Goal: Task Accomplishment & Management: Manage account settings

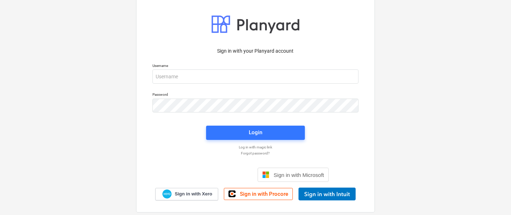
click at [216, 71] on div "This website stores cookies on your computer. These cookies are used to collect…" at bounding box center [255, 57] width 333 height 92
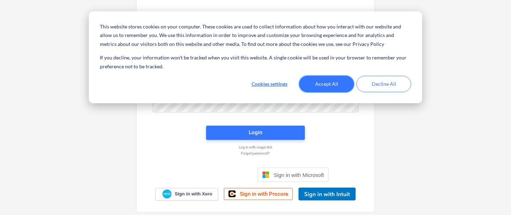
click at [340, 87] on button "Accept All" at bounding box center [326, 84] width 55 height 16
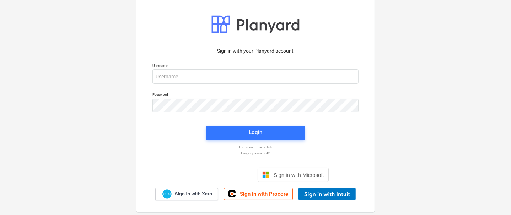
click at [223, 84] on div "Username" at bounding box center [255, 73] width 215 height 29
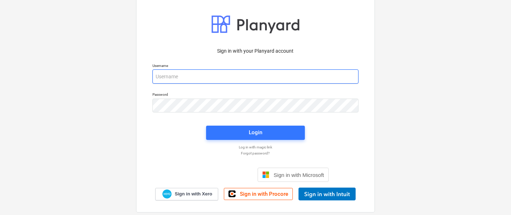
click at [223, 81] on input "email" at bounding box center [255, 76] width 206 height 14
type input "[PERSON_NAME][EMAIL_ADDRESS][DOMAIN_NAME]"
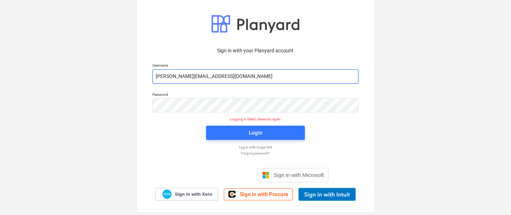
click at [191, 73] on input "[PERSON_NAME][EMAIL_ADDRESS][DOMAIN_NAME]" at bounding box center [255, 76] width 206 height 14
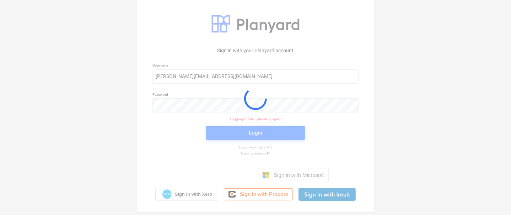
click at [88, 111] on div "Sign in with your Planyard account Username [PERSON_NAME][EMAIL_ADDRESS][DOMAIN…" at bounding box center [255, 107] width 511 height 257
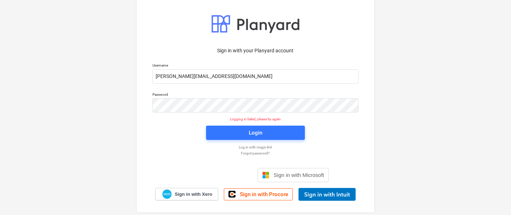
click at [248, 145] on p "Log in with magic link" at bounding box center [255, 147] width 213 height 5
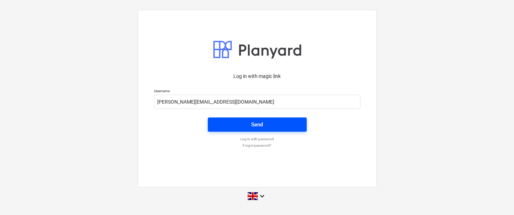
click at [238, 124] on span "Send" at bounding box center [257, 124] width 82 height 9
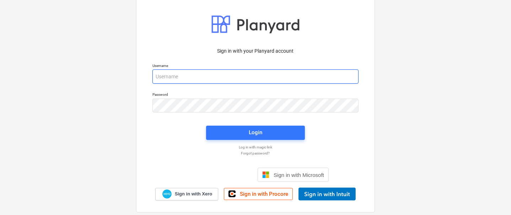
click at [208, 71] on input "email" at bounding box center [255, 76] width 206 height 14
type input "carl+007@planyard.com"
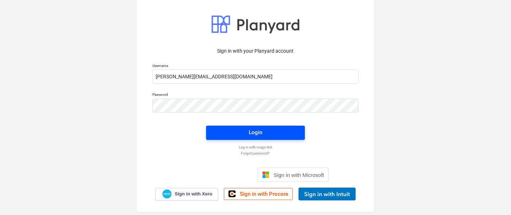
click at [234, 134] on span "Login" at bounding box center [256, 132] width 82 height 9
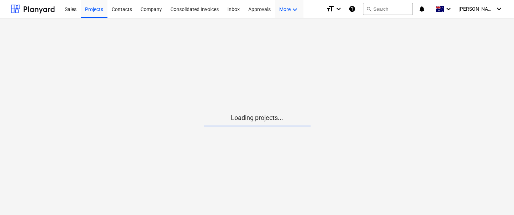
click at [278, 13] on div "More keyboard_arrow_down" at bounding box center [289, 9] width 28 height 18
click at [273, 39] on div "Admin" at bounding box center [282, 39] width 34 height 6
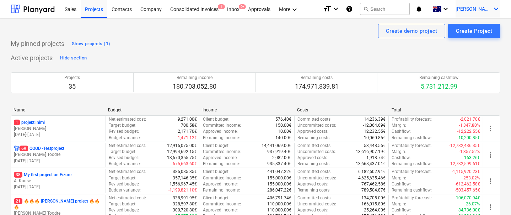
click at [488, 11] on span "C. Edlund" at bounding box center [474, 9] width 36 height 6
click at [470, 43] on div "Log out" at bounding box center [479, 38] width 43 height 11
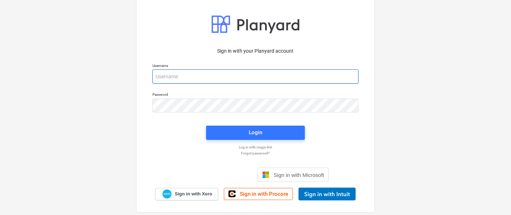
click at [204, 78] on input "email" at bounding box center [255, 76] width 206 height 14
type input "[PERSON_NAME][EMAIL_ADDRESS][DOMAIN_NAME]"
click at [210, 76] on input "[PERSON_NAME][EMAIL_ADDRESS][DOMAIN_NAME]" at bounding box center [255, 76] width 206 height 14
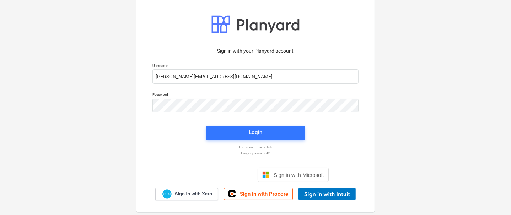
click at [247, 152] on p "Forgot password?" at bounding box center [255, 153] width 213 height 5
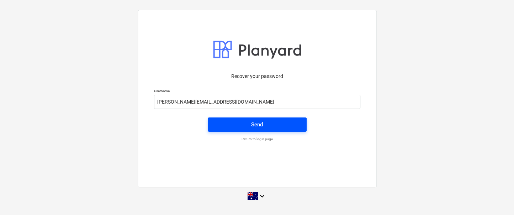
click at [243, 123] on span "Send" at bounding box center [257, 124] width 82 height 9
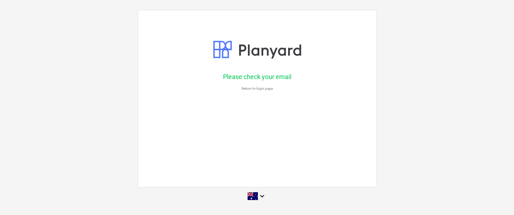
click at [259, 89] on p "Return to login page" at bounding box center [256, 88] width 213 height 5
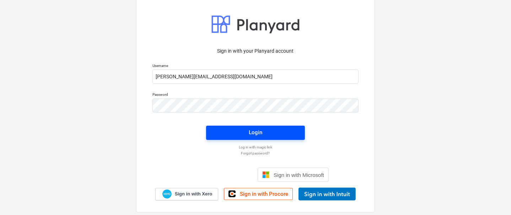
click at [242, 133] on span "Login" at bounding box center [256, 132] width 82 height 9
